Goal: Use online tool/utility: Use online tool/utility

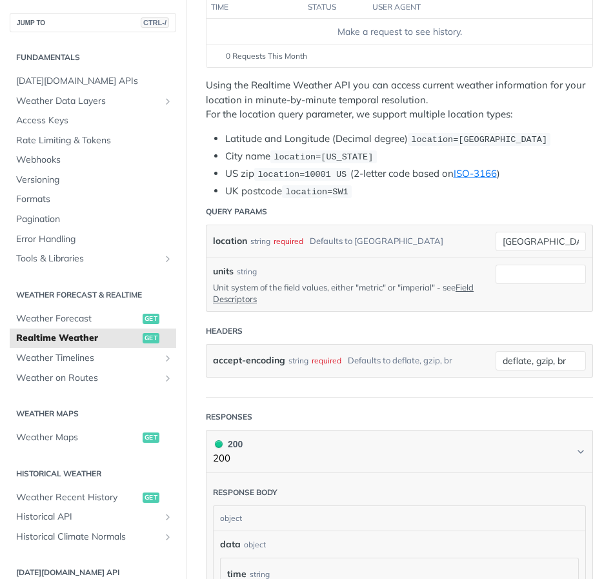
scroll to position [258, 0]
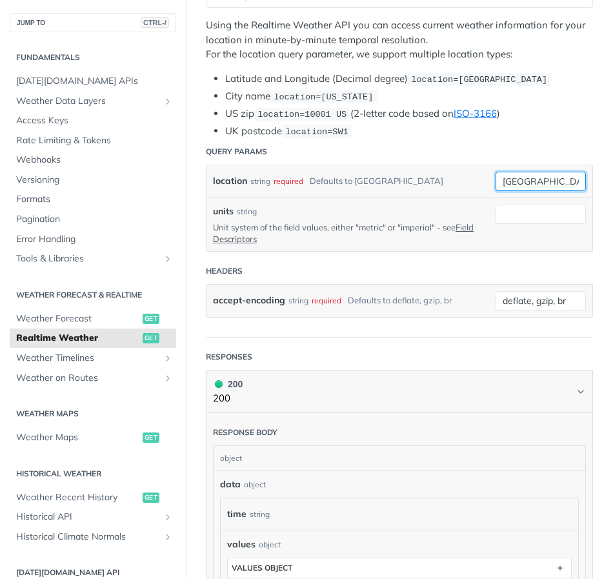
click at [551, 178] on input "[GEOGRAPHIC_DATA]" at bounding box center [541, 181] width 90 height 19
click at [550, 179] on input "[GEOGRAPHIC_DATA]" at bounding box center [541, 181] width 90 height 19
type input "doncaster"
click at [503, 121] on ul "Latitude and Longitude (Decimal degree) location=[GEOGRAPHIC_DATA] City name lo…" at bounding box center [399, 105] width 387 height 67
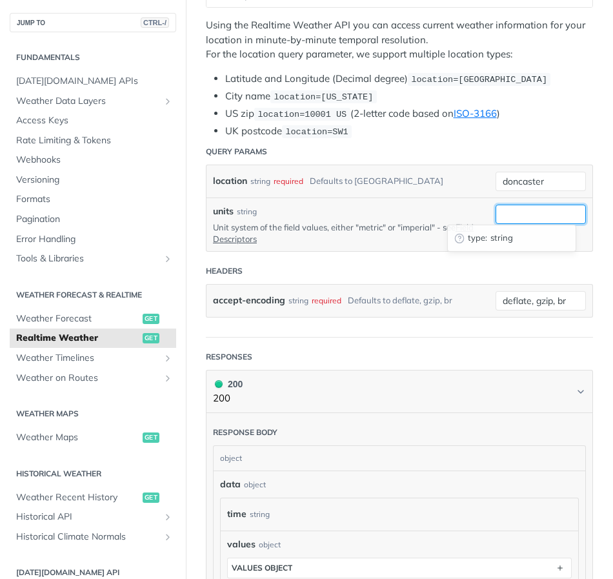
click at [540, 209] on input "units" at bounding box center [541, 214] width 90 height 19
type input "metric"
click at [555, 131] on li "UK postcode location=SW1" at bounding box center [409, 131] width 368 height 15
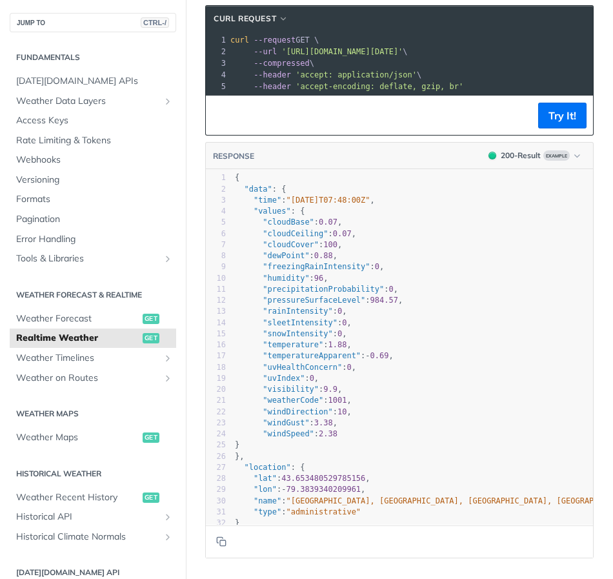
scroll to position [1227, 0]
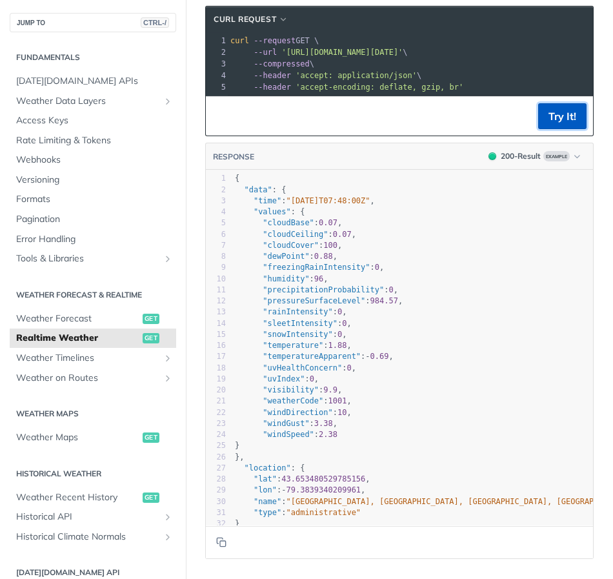
click at [546, 127] on button "Try It!" at bounding box center [562, 116] width 48 height 26
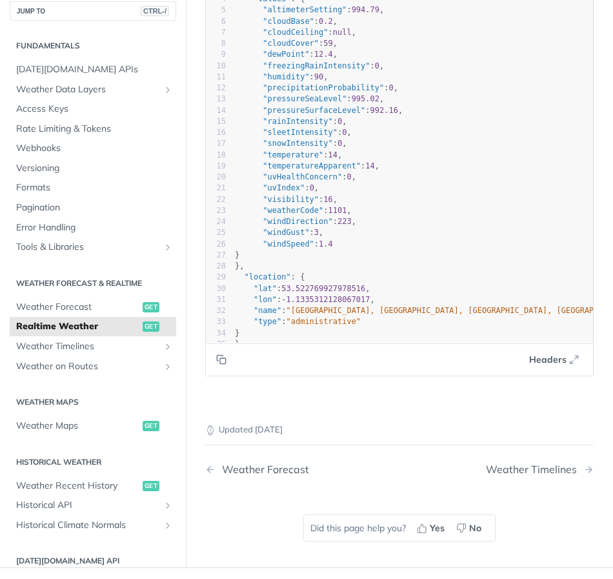
scroll to position [1423, 0]
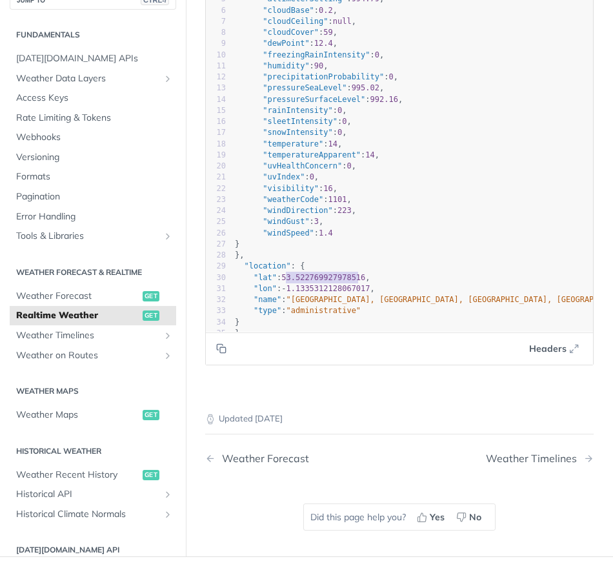
type textarea "53.522769927978516"
drag, startPoint x: 357, startPoint y: 264, endPoint x: 283, endPoint y: 265, distance: 74.2
click at [283, 273] on span "53.522769927978516" at bounding box center [323, 277] width 84 height 9
type textarea "-1.1335312128067017"
drag, startPoint x: 361, startPoint y: 274, endPoint x: 281, endPoint y: 280, distance: 79.6
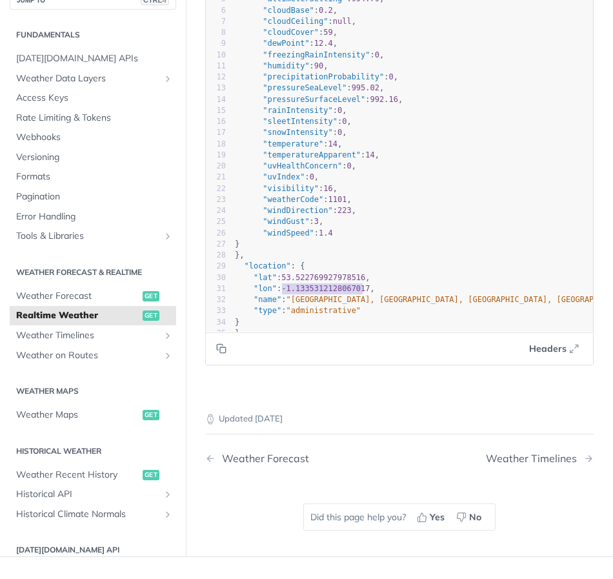
click at [281, 284] on span ""lon" : - 1.1335312128067017 ," at bounding box center [305, 288] width 140 height 9
